Goal: Information Seeking & Learning: Find specific page/section

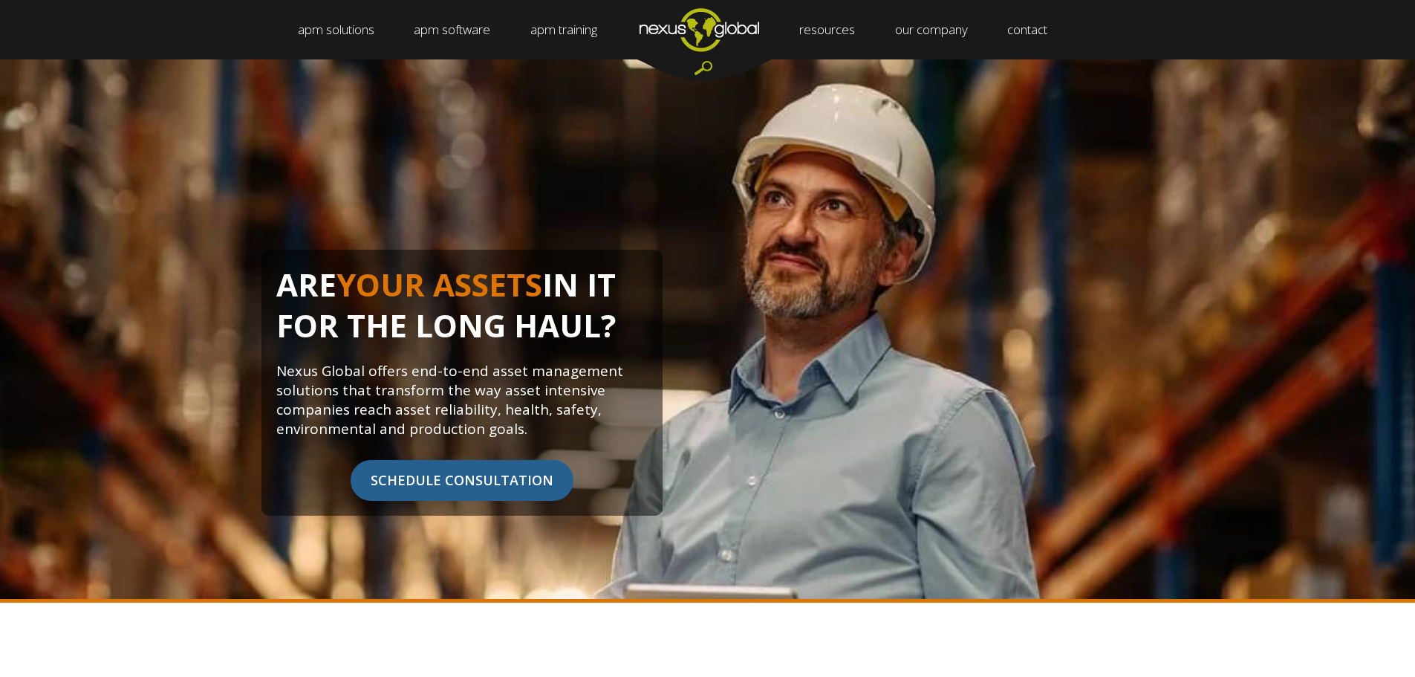
click at [707, 59] on div at bounding box center [704, 69] width 134 height 21
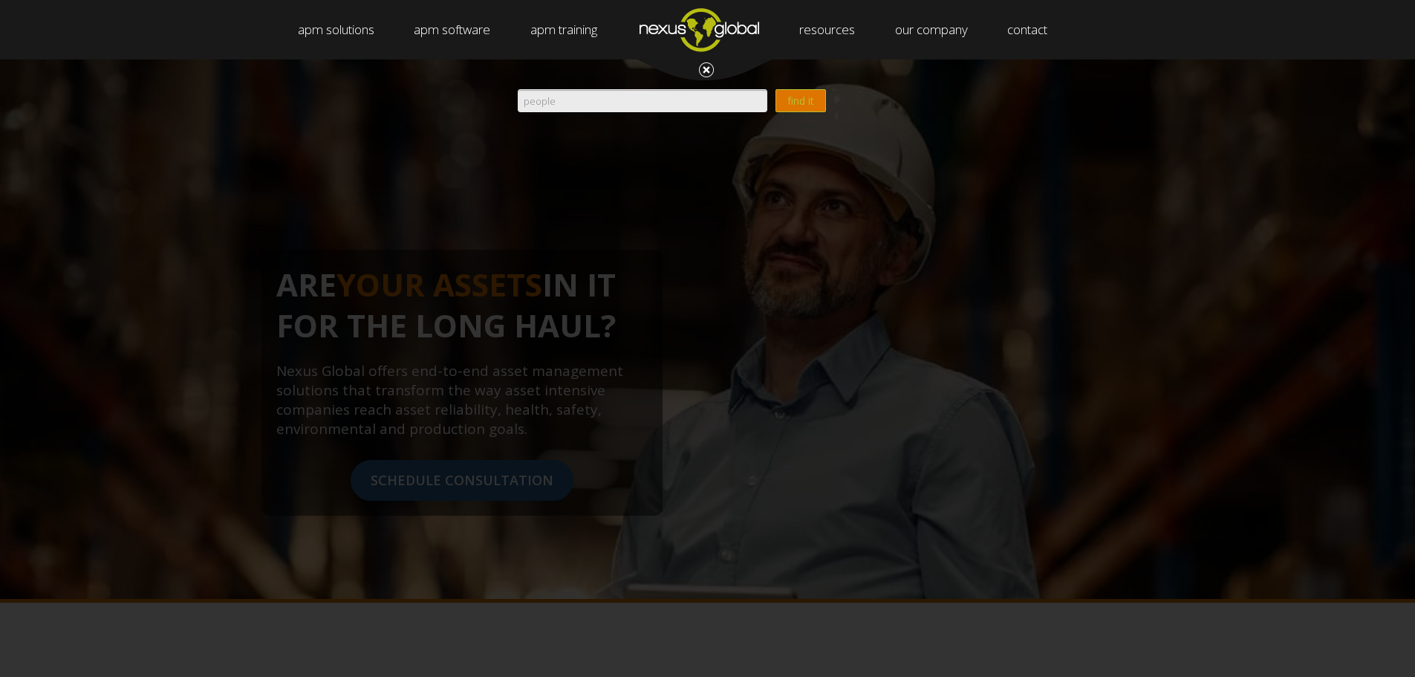
type input "people"
click at [776, 89] on input "find it" at bounding box center [801, 100] width 51 height 23
